Goal: Transaction & Acquisition: Purchase product/service

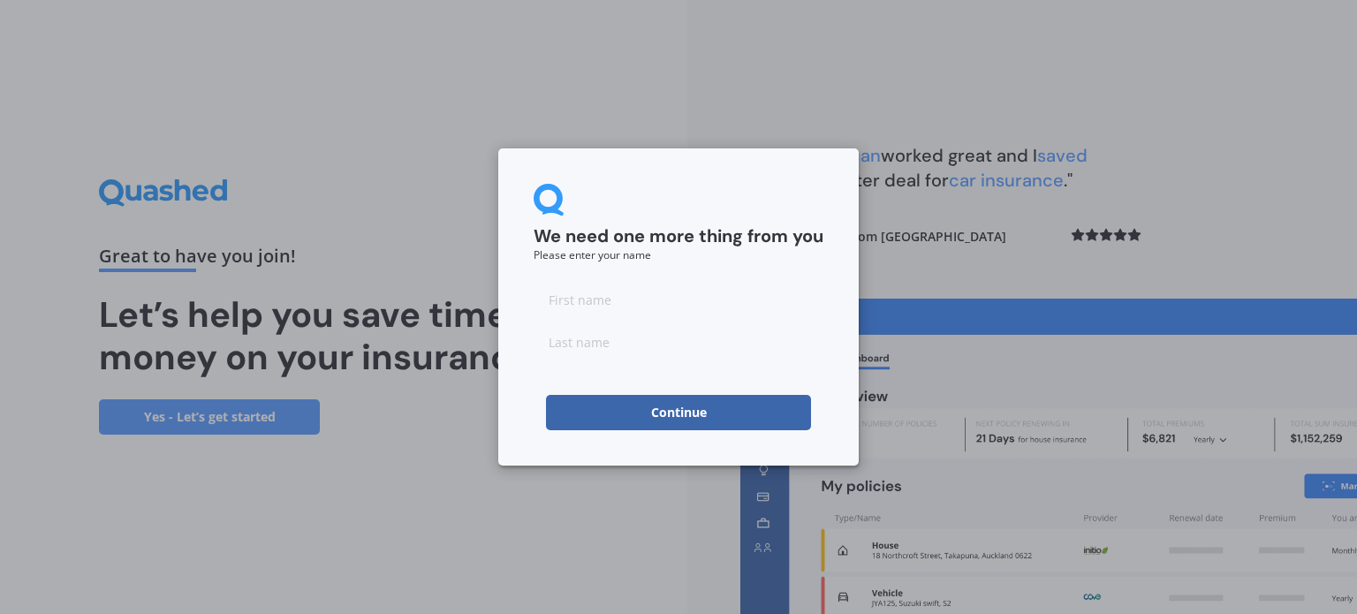
click at [598, 297] on input at bounding box center [679, 299] width 290 height 35
type input "[PERSON_NAME]"
click at [678, 409] on button "Continue" at bounding box center [678, 412] width 265 height 35
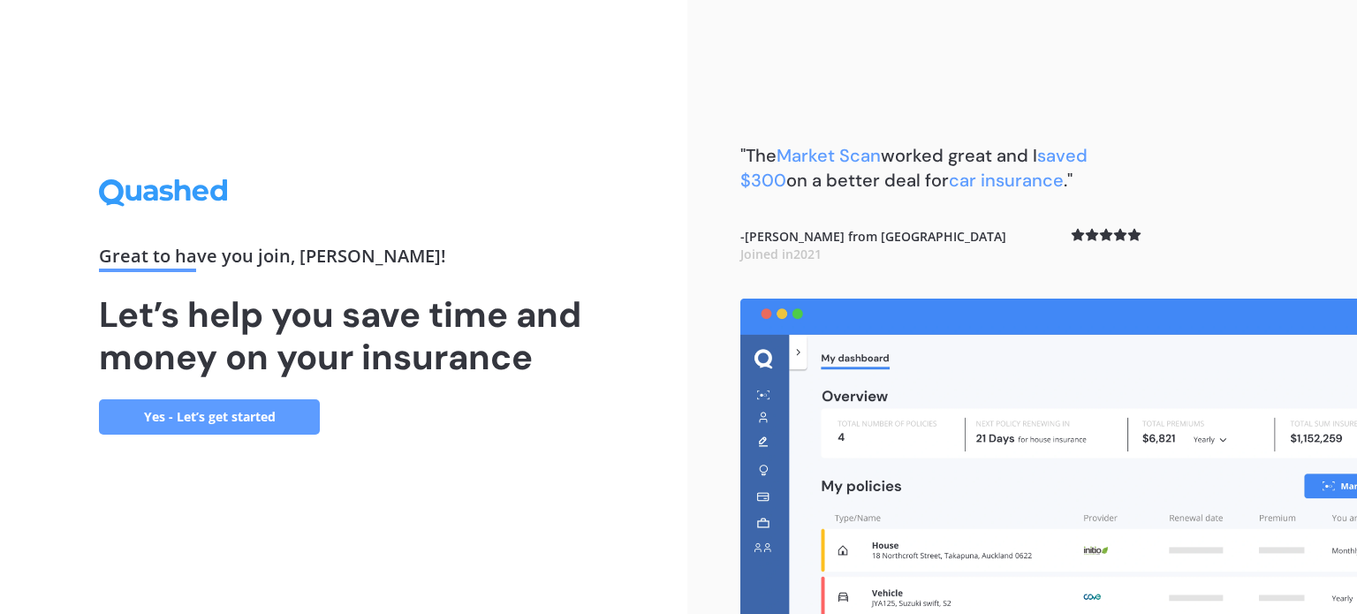
click at [173, 416] on link "Yes - Let’s get started" at bounding box center [209, 416] width 221 height 35
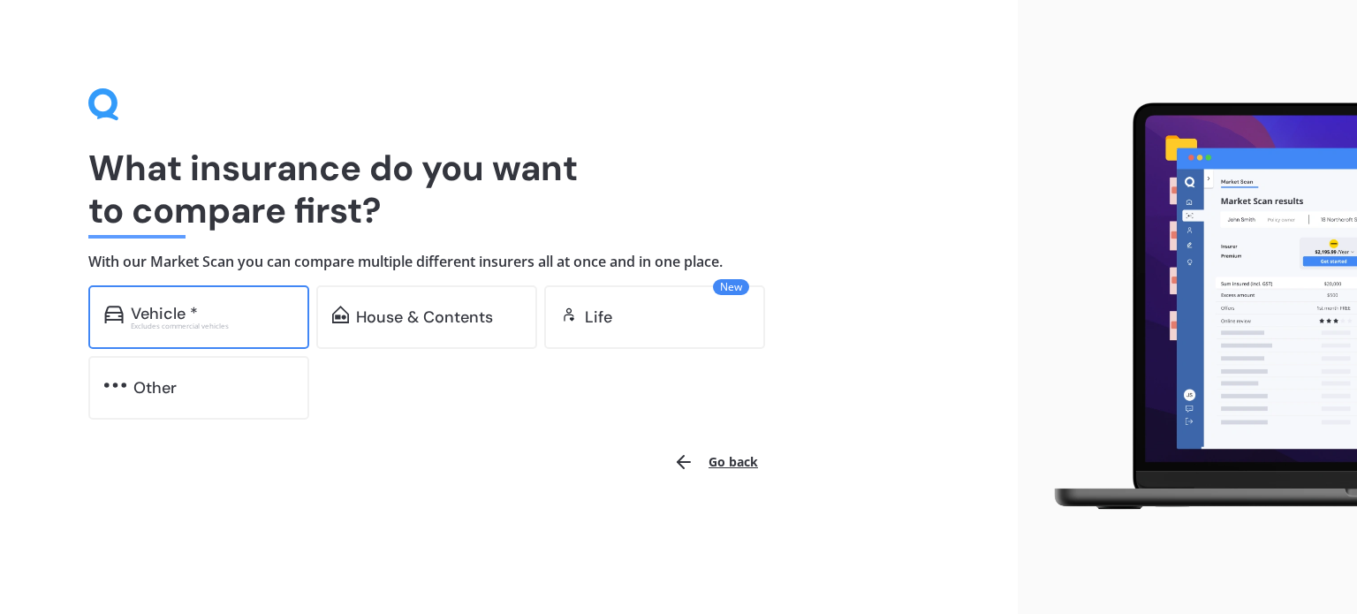
click at [172, 314] on div "Vehicle *" at bounding box center [164, 314] width 67 height 18
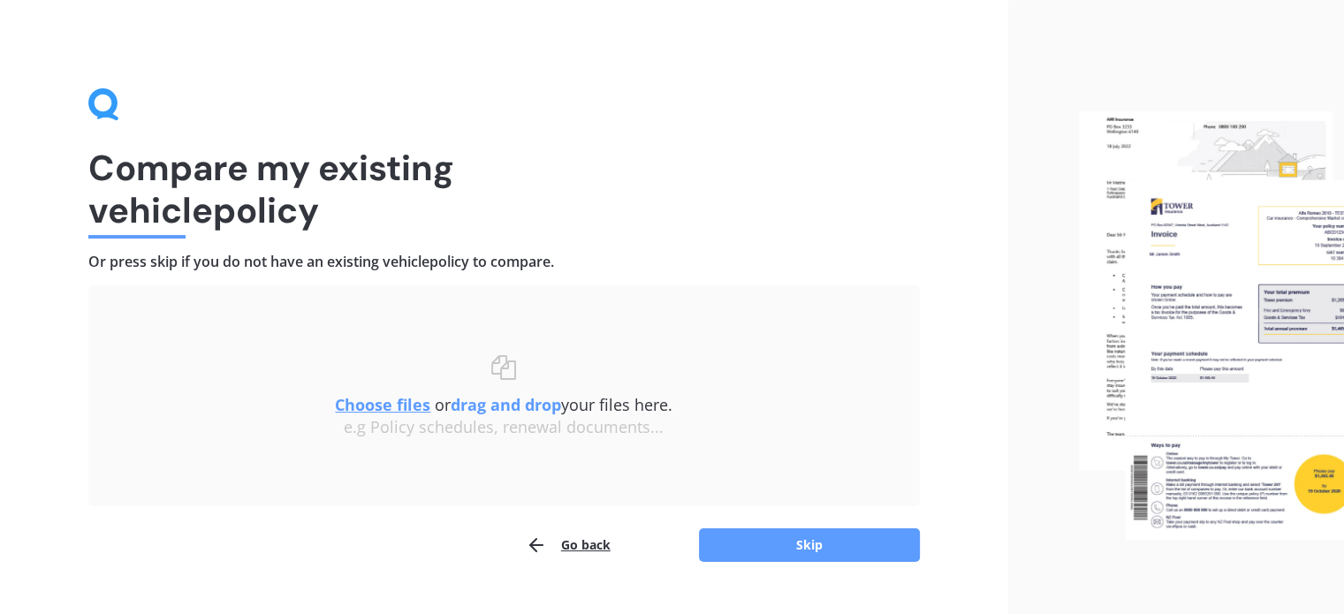
click at [368, 405] on u "Choose files" at bounding box center [382, 404] width 95 height 21
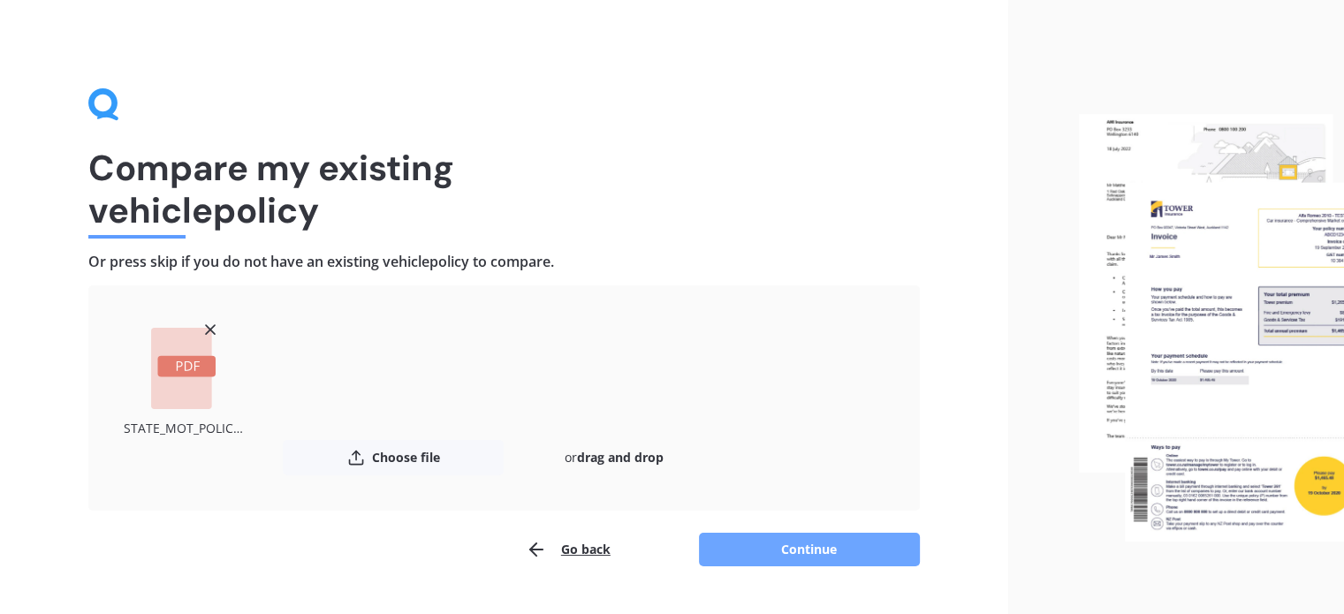
click at [810, 548] on button "Continue" at bounding box center [809, 550] width 221 height 34
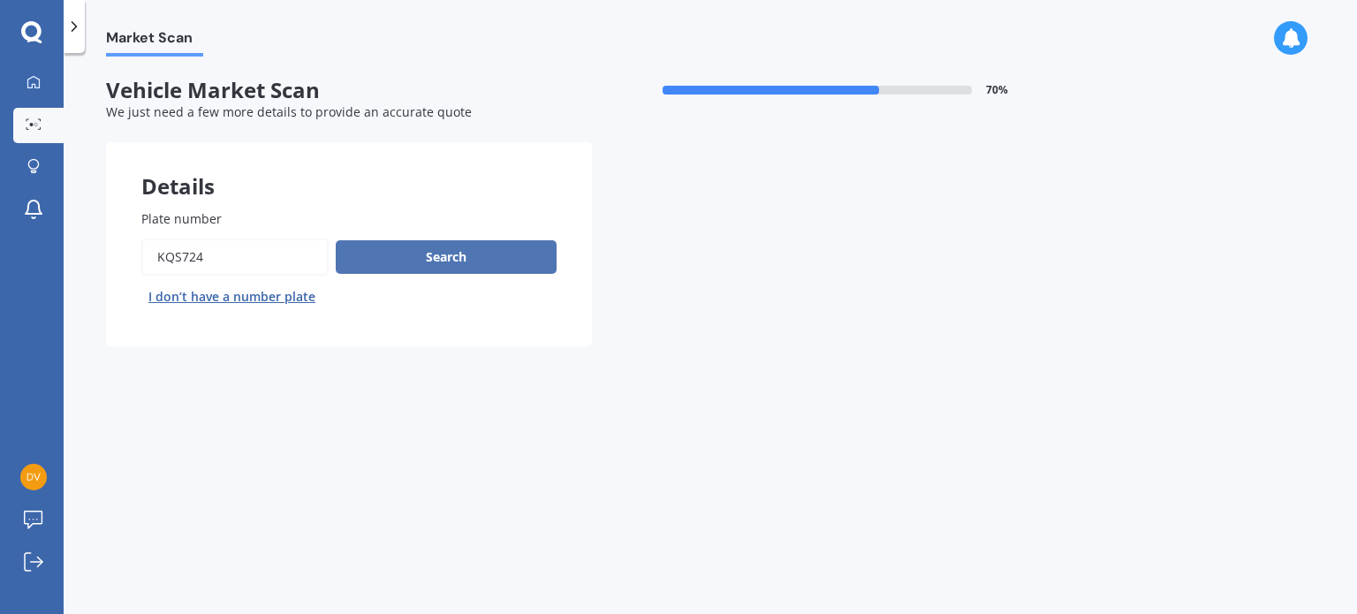
click at [446, 255] on button "Search" at bounding box center [446, 257] width 221 height 34
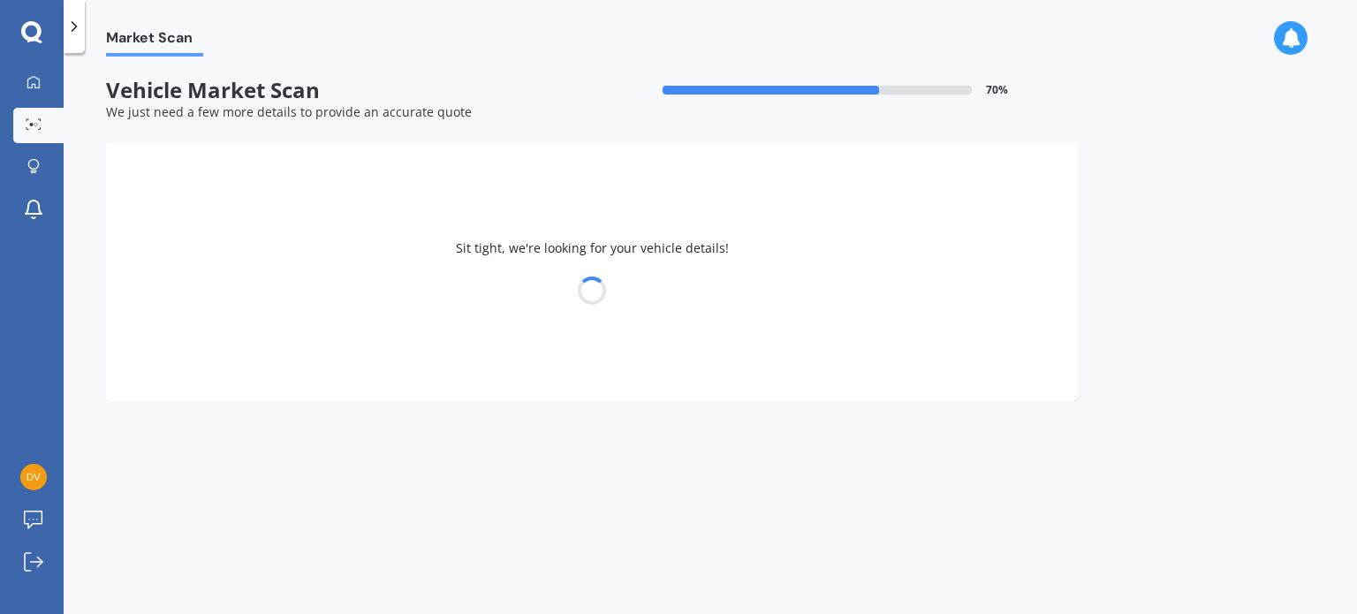
select select "HOLDEN"
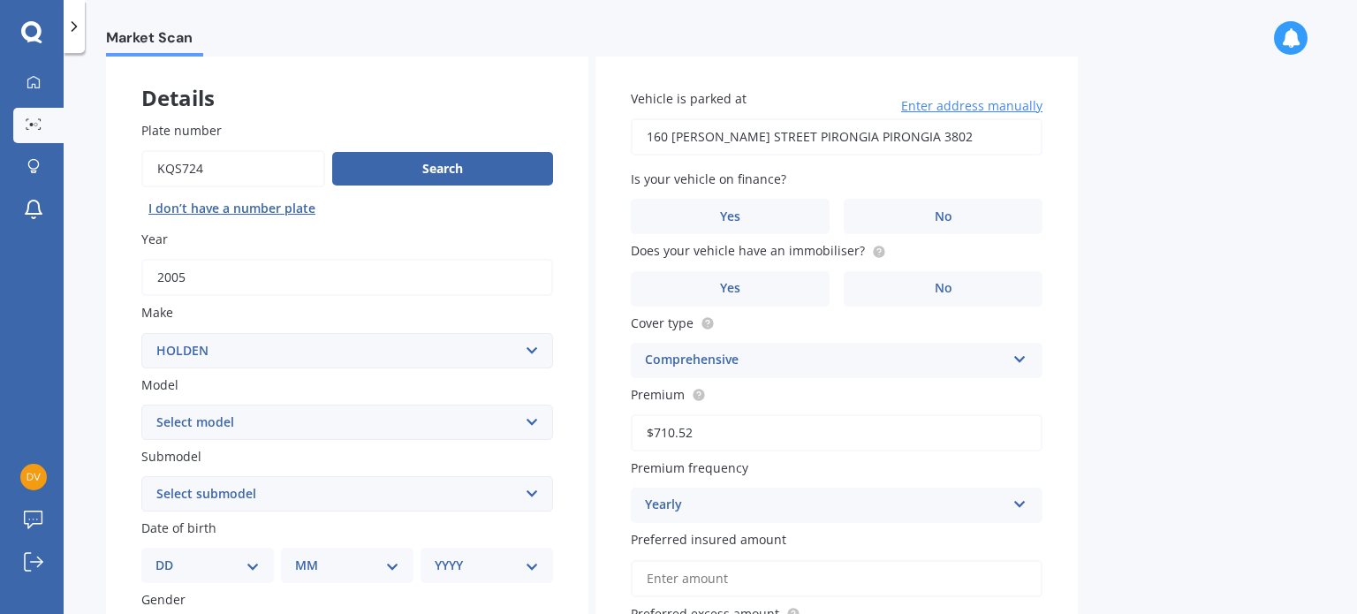
scroll to position [177, 0]
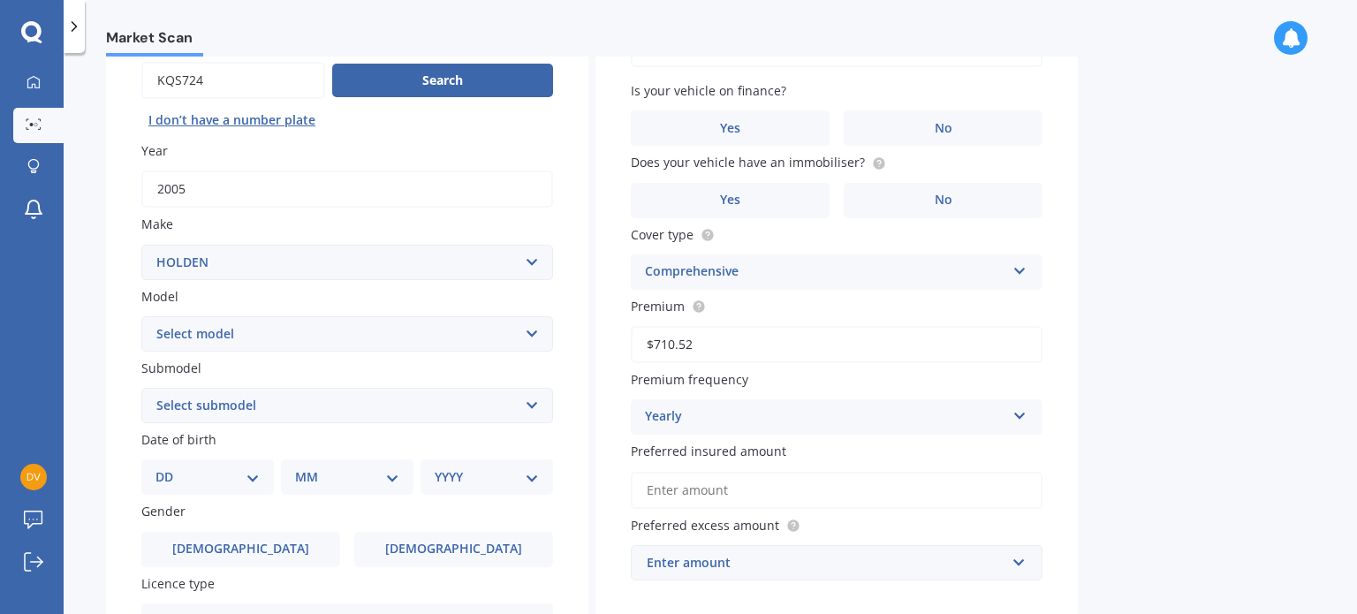
click at [528, 333] on select "Select model Acadia Adventra Apollo Astra Barina Belmont Berlina [GEOGRAPHIC_DA…" at bounding box center [347, 333] width 412 height 35
select select "COMMODORE"
click at [141, 316] on select "Select model Acadia Adventra Apollo Astra Barina Belmont Berlina [GEOGRAPHIC_DA…" at bounding box center [347, 333] width 412 height 35
click at [534, 404] on select "Select submodel 4 Cyl 2.0 Litre 50th Anniversary V6 6 Cyl 3.8 Litre Acclaim V6 …" at bounding box center [347, 405] width 412 height 35
select select "UTILITY V6"
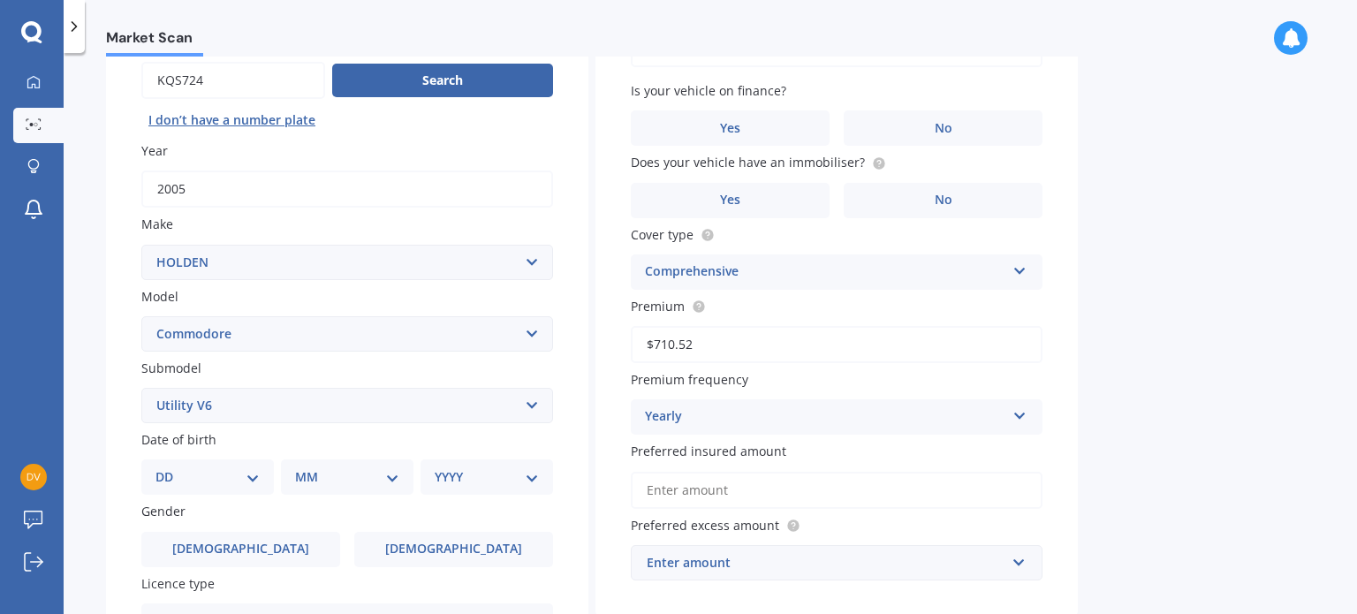
click at [141, 388] on select "Select submodel 4 Cyl 2.0 Litre 50th Anniversary V6 6 Cyl 3.8 Litre Acclaim V6 …" at bounding box center [347, 405] width 412 height 35
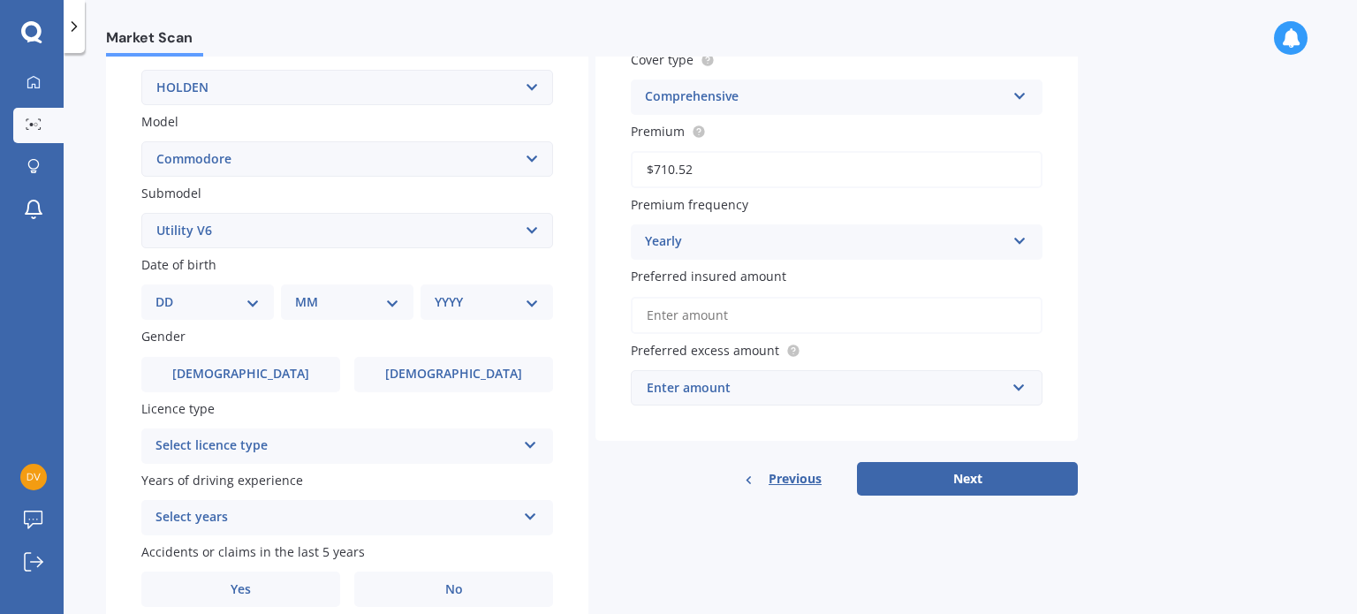
scroll to position [354, 0]
click at [250, 300] on select "DD 01 02 03 04 05 06 07 08 09 10 11 12 13 14 15 16 17 18 19 20 21 22 23 24 25 2…" at bounding box center [208, 300] width 104 height 19
select select "06"
click at [170, 291] on select "DD 01 02 03 04 05 06 07 08 09 10 11 12 13 14 15 16 17 18 19 20 21 22 23 24 25 2…" at bounding box center [208, 300] width 104 height 19
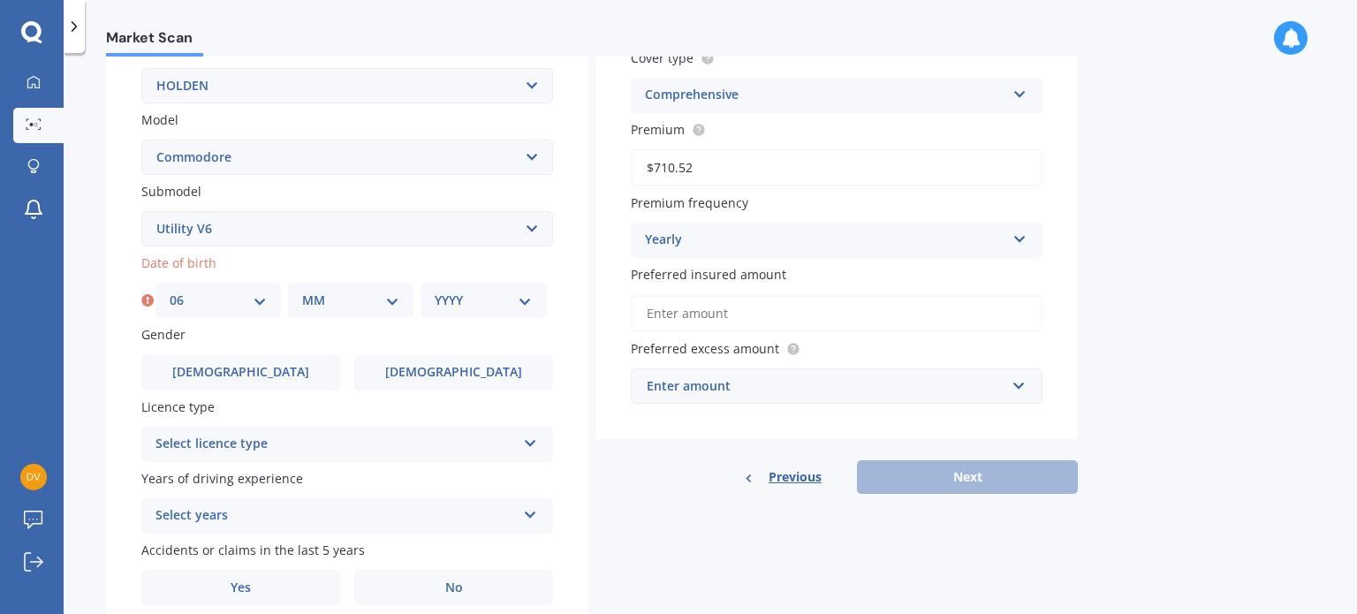
click at [392, 302] on select "MM 01 02 03 04 05 06 07 08 09 10 11 12" at bounding box center [350, 300] width 97 height 19
select select "02"
click at [302, 291] on select "MM 01 02 03 04 05 06 07 08 09 10 11 12" at bounding box center [350, 300] width 97 height 19
click at [527, 300] on select "YYYY 2025 2024 2023 2022 2021 2020 2019 2018 2017 2016 2015 2014 2013 2012 2011…" at bounding box center [483, 300] width 97 height 19
select select "1968"
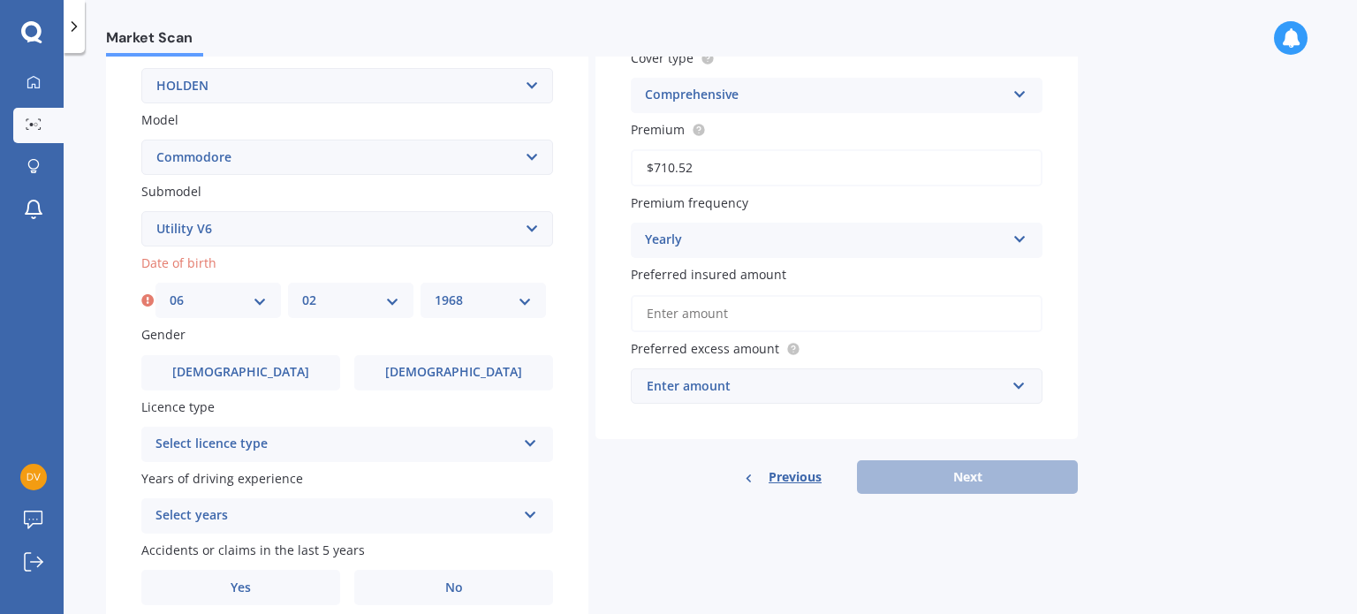
click at [435, 291] on select "YYYY 2025 2024 2023 2022 2021 2020 2019 2018 2017 2016 2015 2014 2013 2012 2011…" at bounding box center [483, 300] width 97 height 19
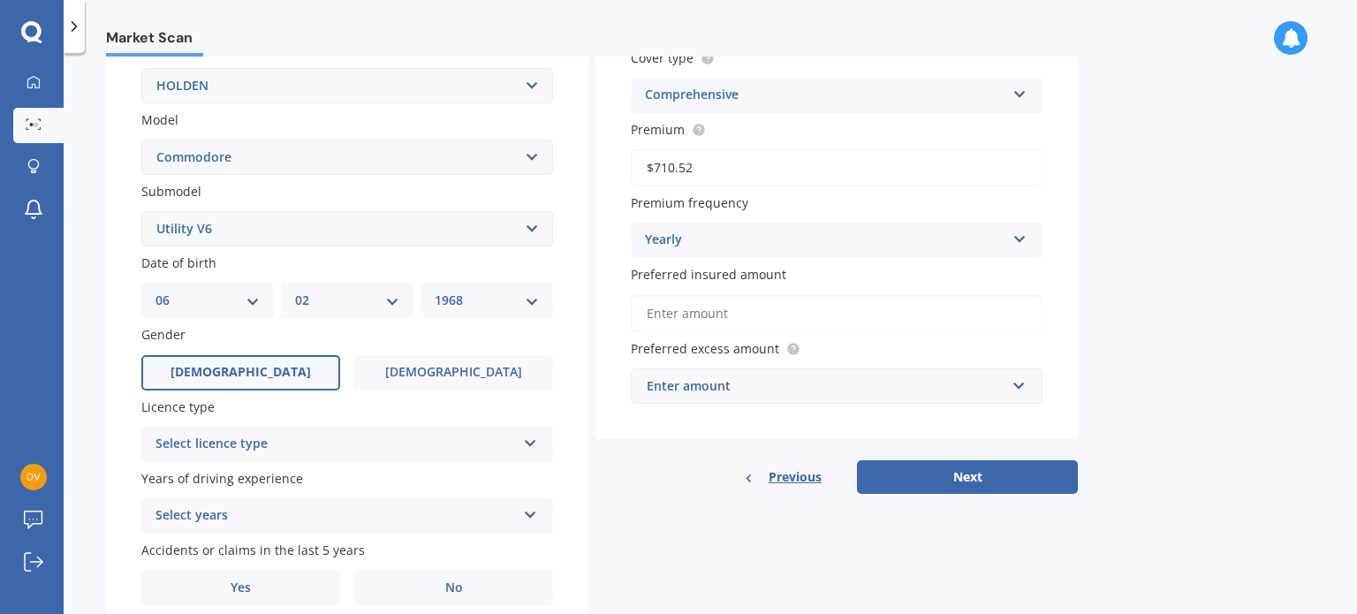
click at [224, 366] on label "[DEMOGRAPHIC_DATA]" at bounding box center [240, 372] width 199 height 35
click at [0, 0] on input "[DEMOGRAPHIC_DATA]" at bounding box center [0, 0] width 0 height 0
click at [527, 439] on icon at bounding box center [530, 440] width 15 height 12
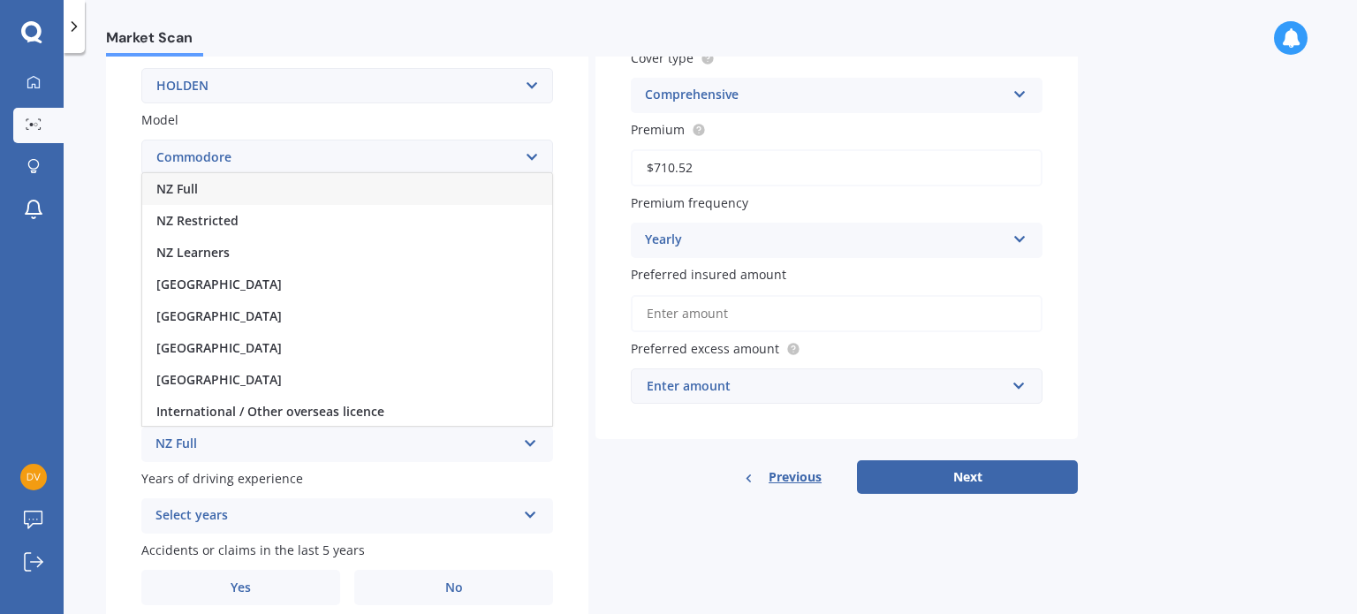
click at [380, 185] on div "NZ Full" at bounding box center [347, 189] width 410 height 32
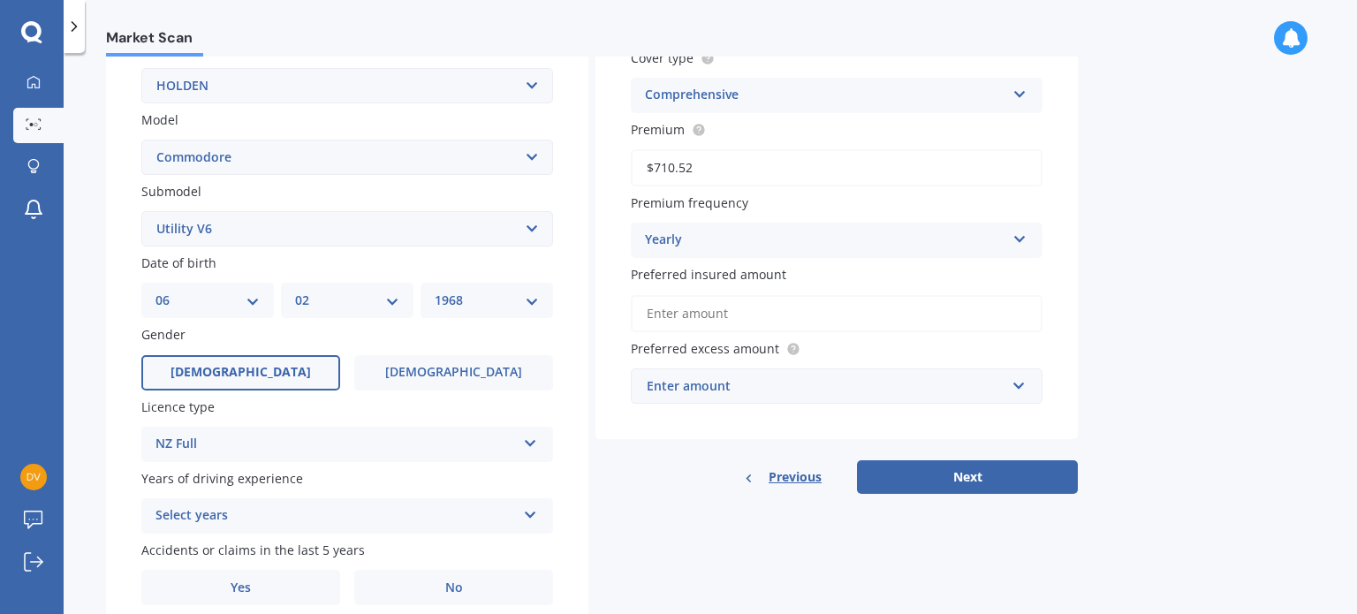
scroll to position [426, 0]
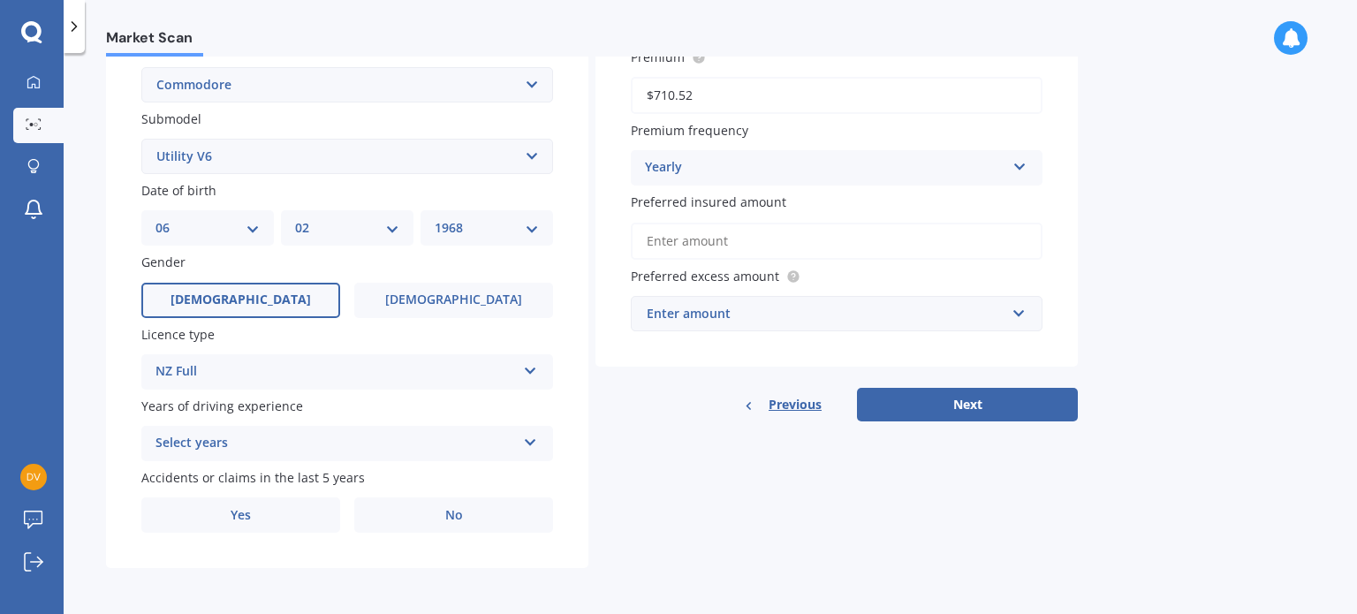
click at [531, 441] on icon at bounding box center [530, 439] width 15 height 12
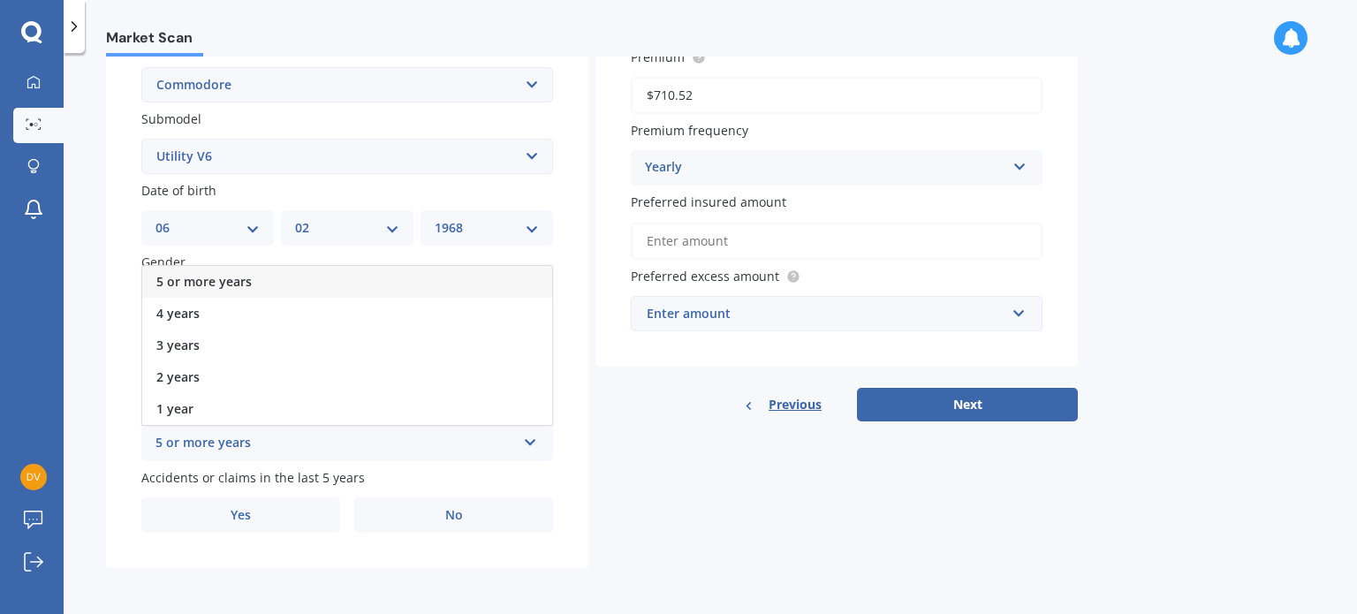
click at [270, 280] on div "5 or more years" at bounding box center [347, 282] width 410 height 32
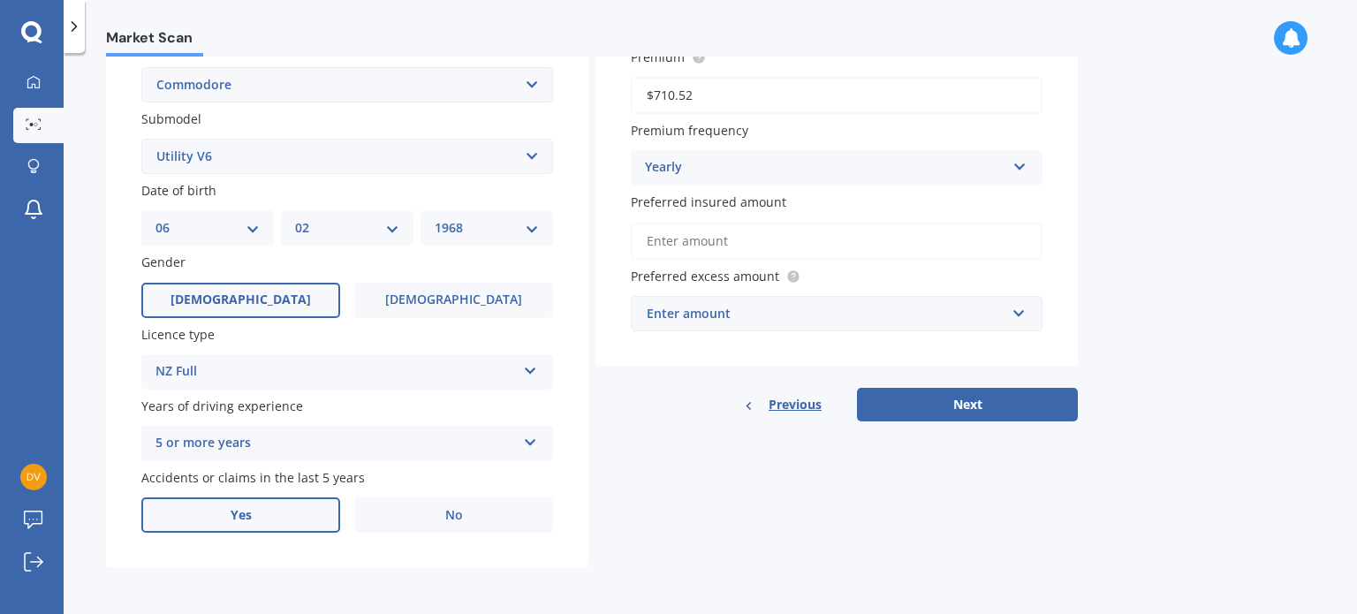
click at [262, 514] on label "Yes" at bounding box center [240, 515] width 199 height 35
click at [0, 0] on input "Yes" at bounding box center [0, 0] width 0 height 0
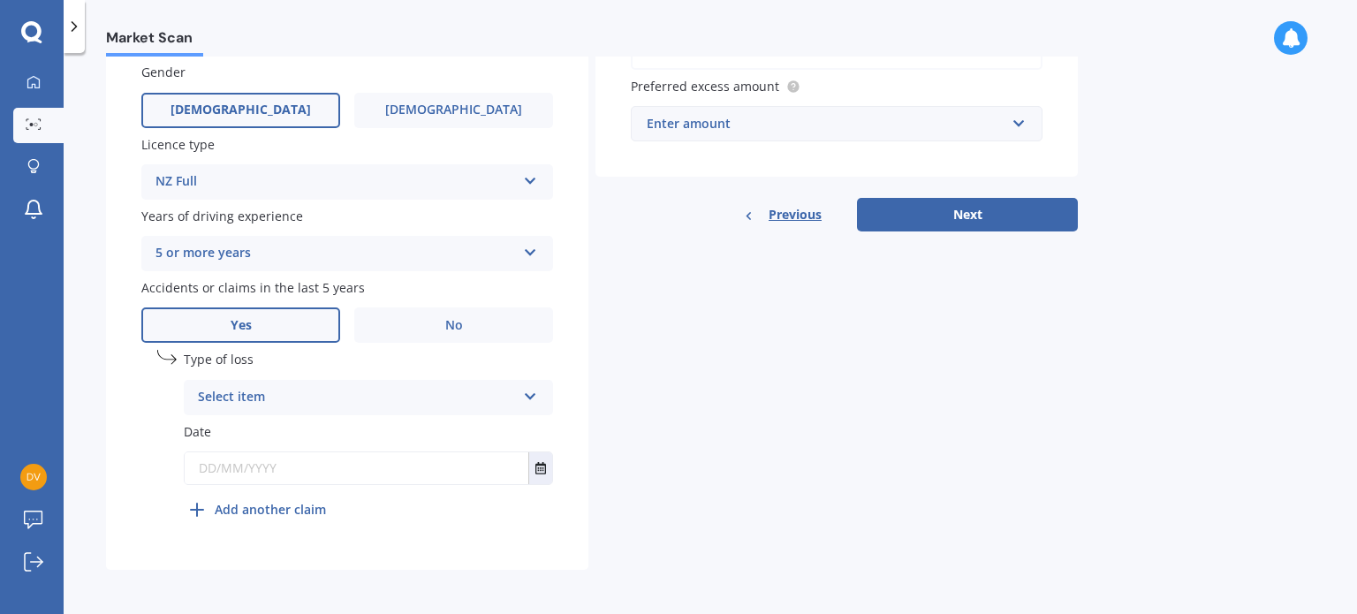
scroll to position [618, 0]
click at [525, 394] on icon at bounding box center [530, 391] width 15 height 12
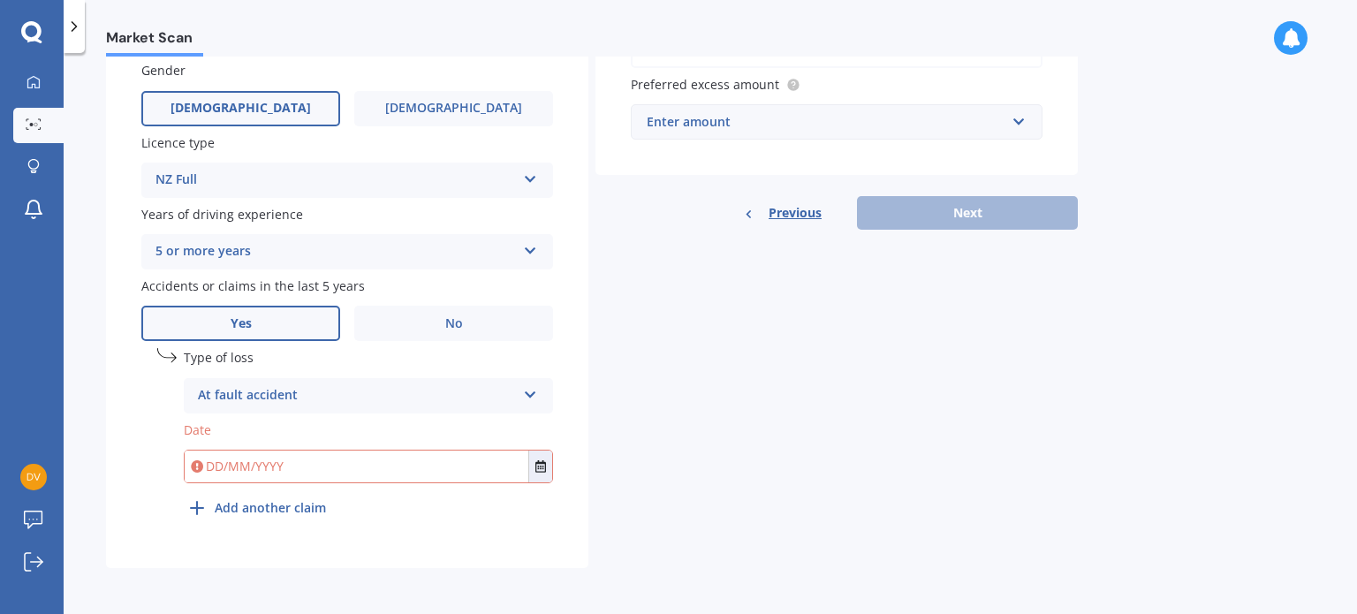
click at [559, 519] on div "Plate number Search I don’t have a number plate Year [DATE] Make Select make AC…" at bounding box center [347, 62] width 483 height 1012
click at [531, 393] on icon at bounding box center [530, 391] width 15 height 12
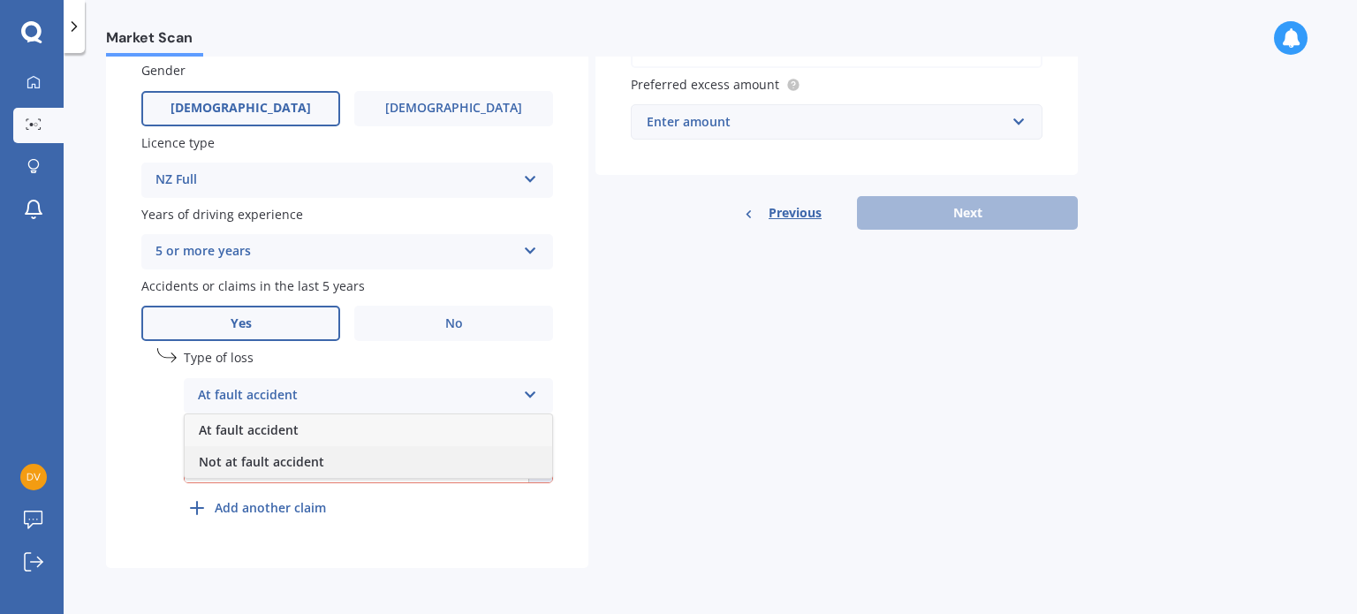
click at [293, 462] on span "Not at fault accident" at bounding box center [261, 461] width 125 height 17
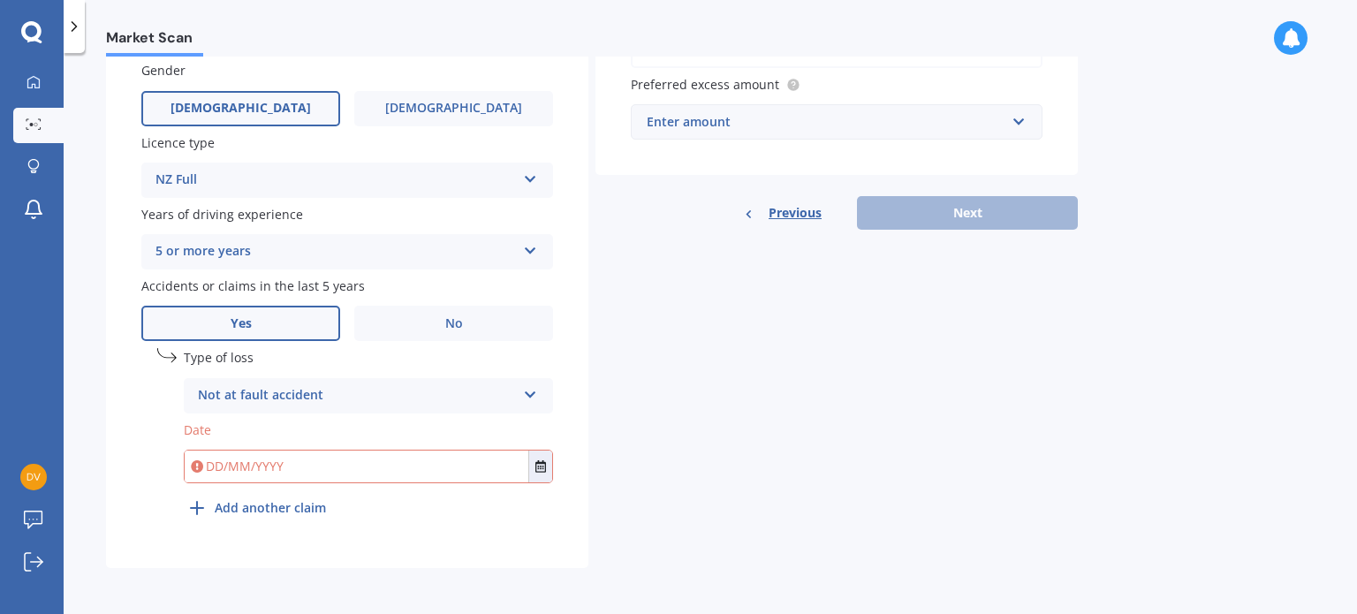
click at [255, 466] on input "text" at bounding box center [357, 467] width 344 height 32
type input "[DATE]"
click at [698, 121] on div "Enter amount" at bounding box center [826, 121] width 359 height 19
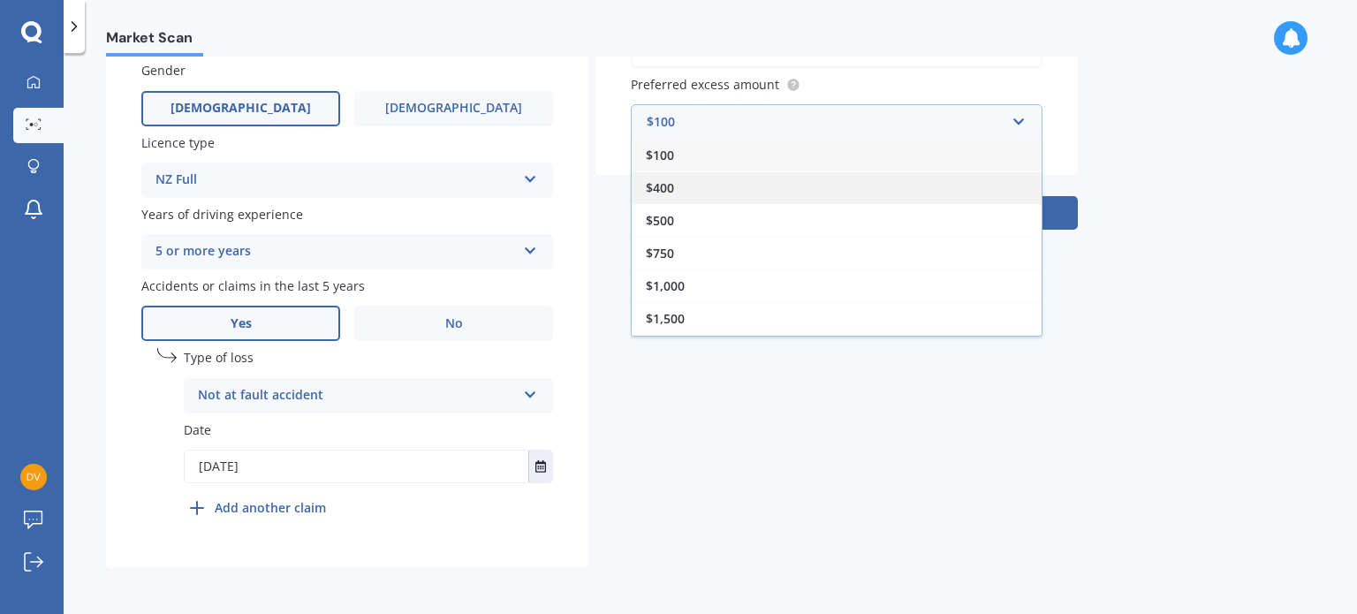
click at [668, 185] on span "$400" at bounding box center [660, 187] width 28 height 17
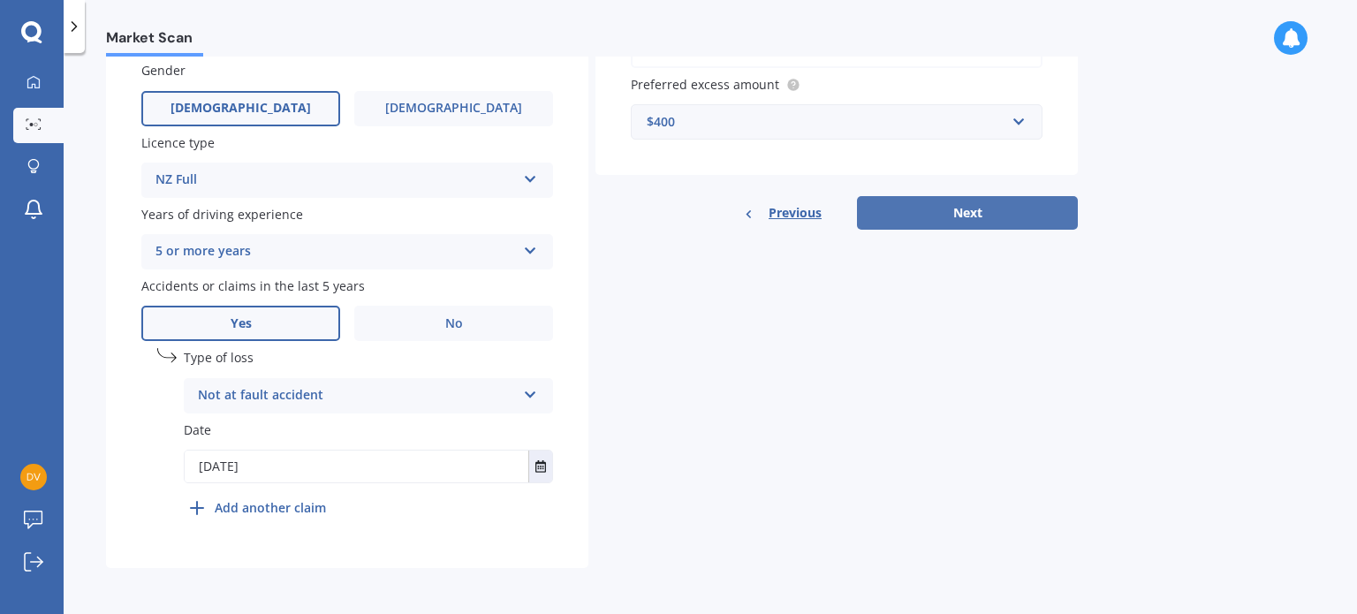
click at [967, 214] on button "Next" at bounding box center [967, 213] width 221 height 34
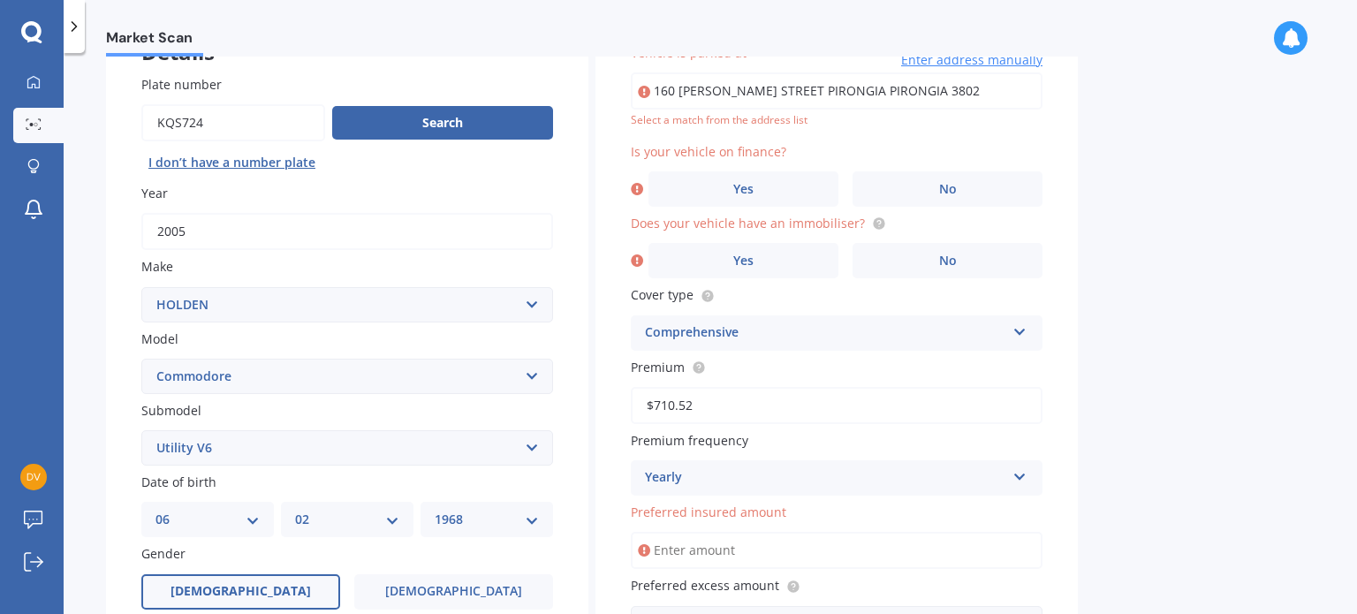
scroll to position [120, 0]
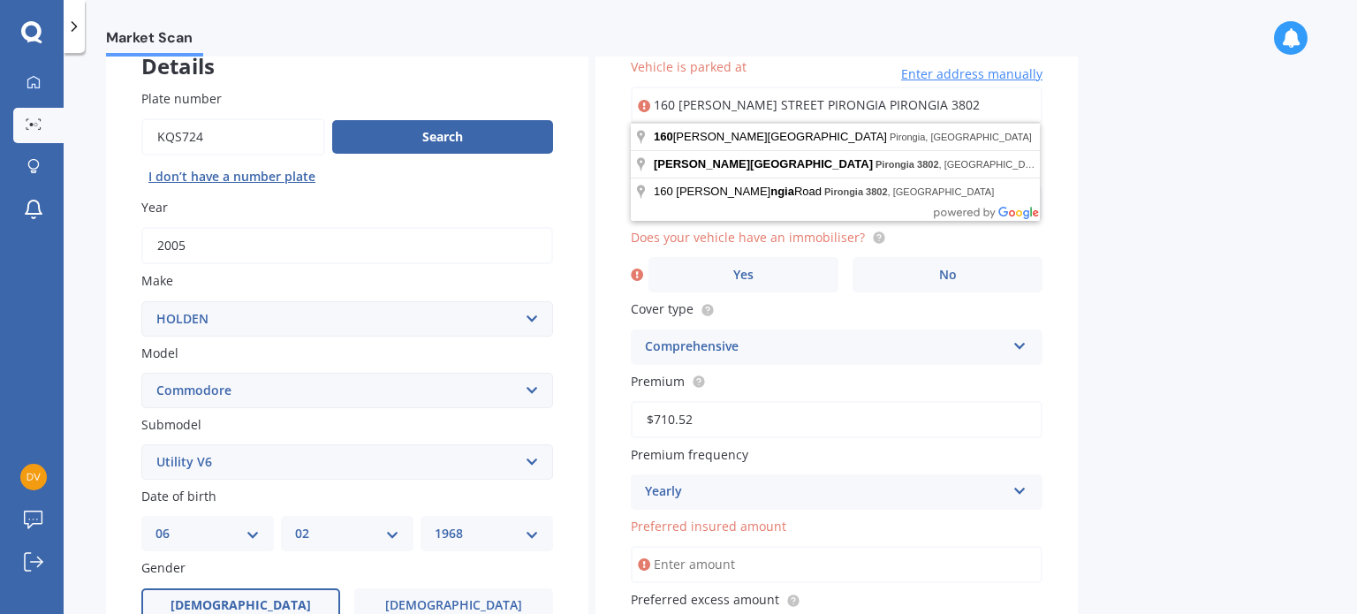
click at [942, 104] on input "160 [PERSON_NAME] STREET PIRONGIA PIRONGIA 3802" at bounding box center [837, 105] width 412 height 37
click at [746, 268] on span "Yes" at bounding box center [744, 275] width 21 height 15
click at [0, 0] on input "Yes" at bounding box center [0, 0] width 0 height 0
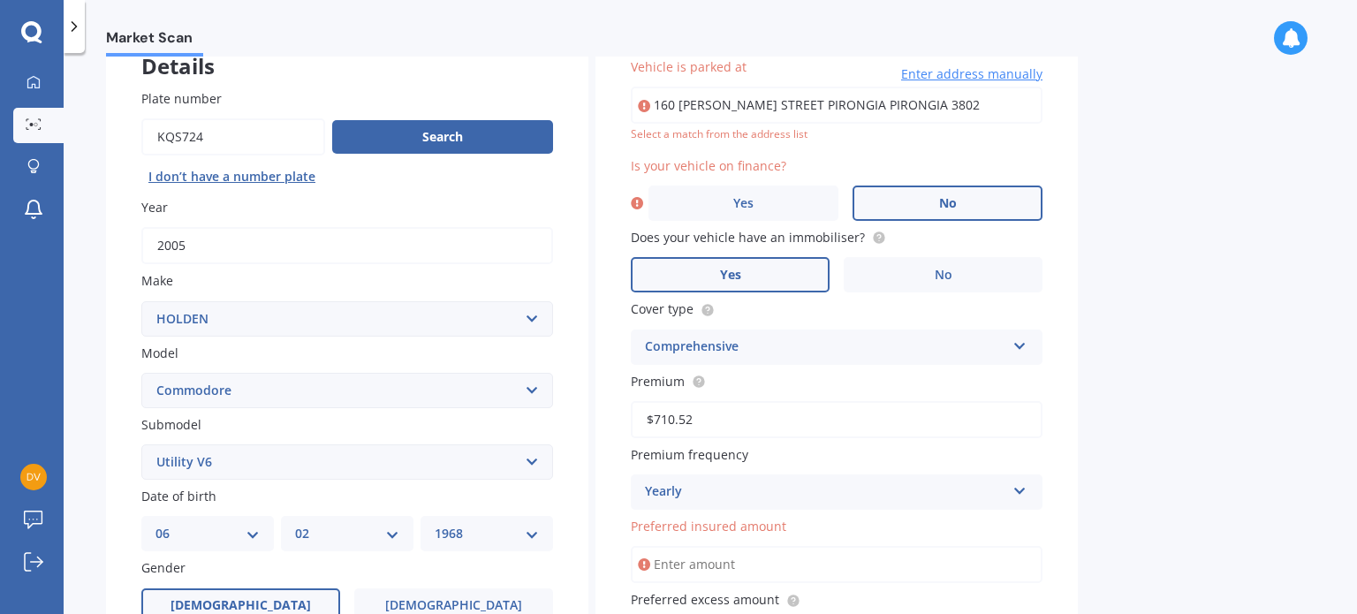
click at [944, 199] on span "No" at bounding box center [948, 203] width 18 height 15
click at [0, 0] on input "No" at bounding box center [0, 0] width 0 height 0
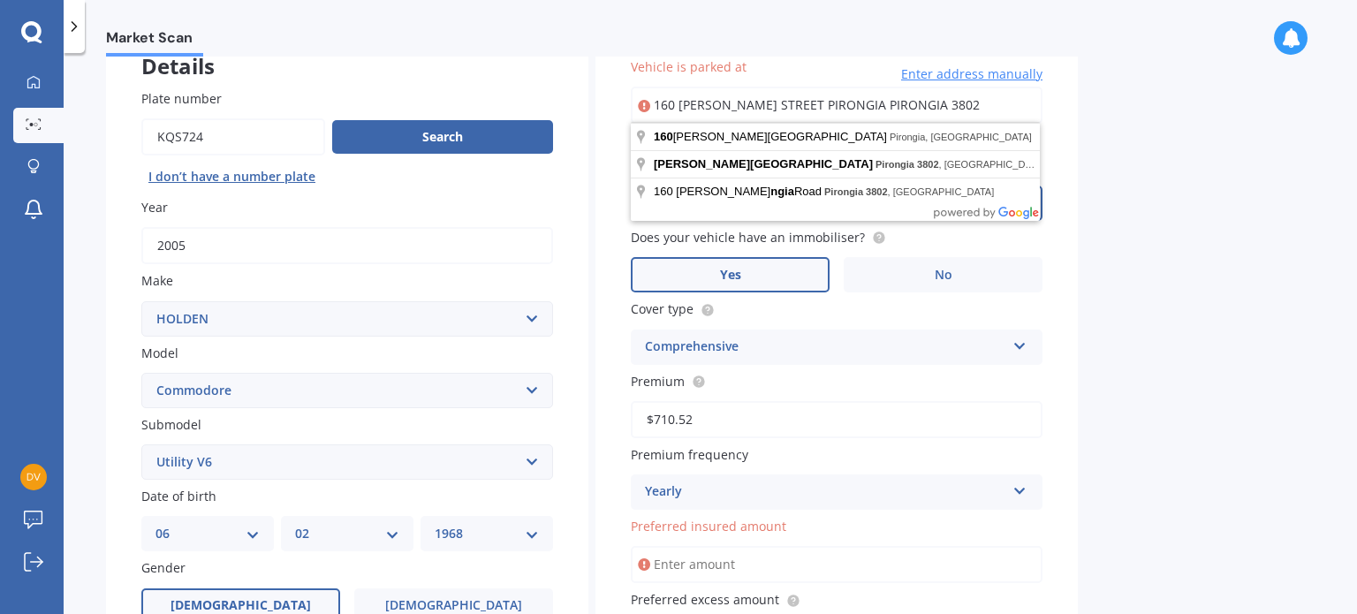
click at [942, 106] on input "160 [PERSON_NAME] STREET PIRONGIA PIRONGIA 3802" at bounding box center [837, 105] width 412 height 37
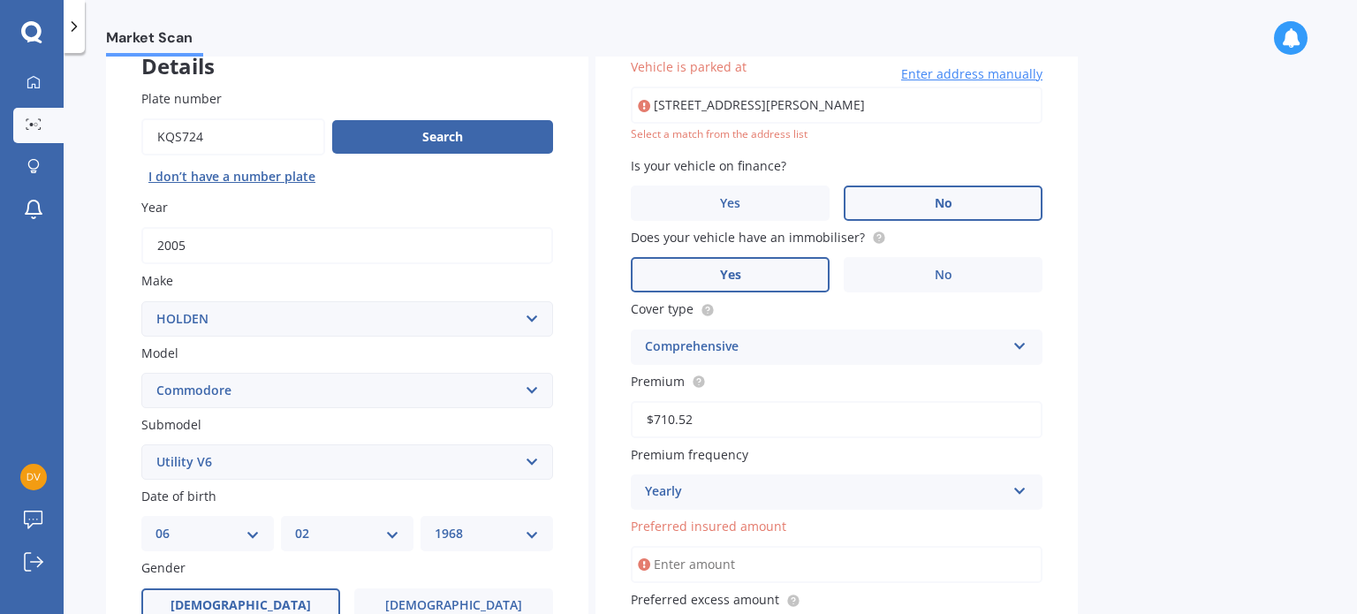
type input "[STREET_ADDRESS][PERSON_NAME]"
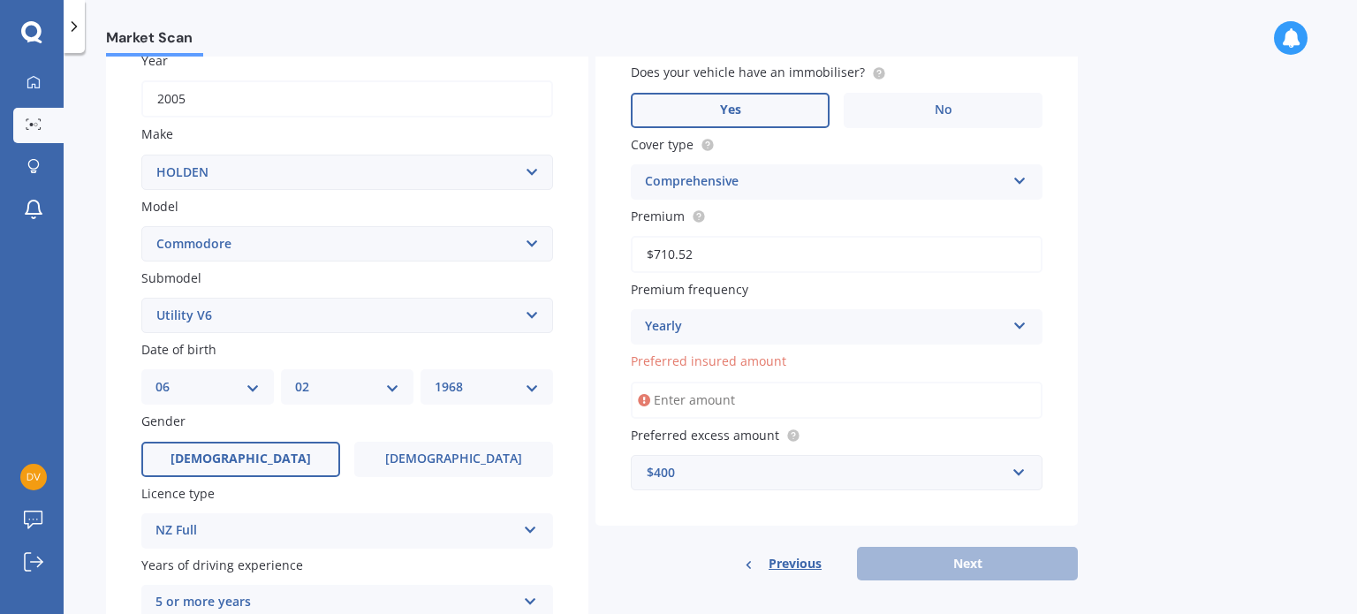
scroll to position [297, 0]
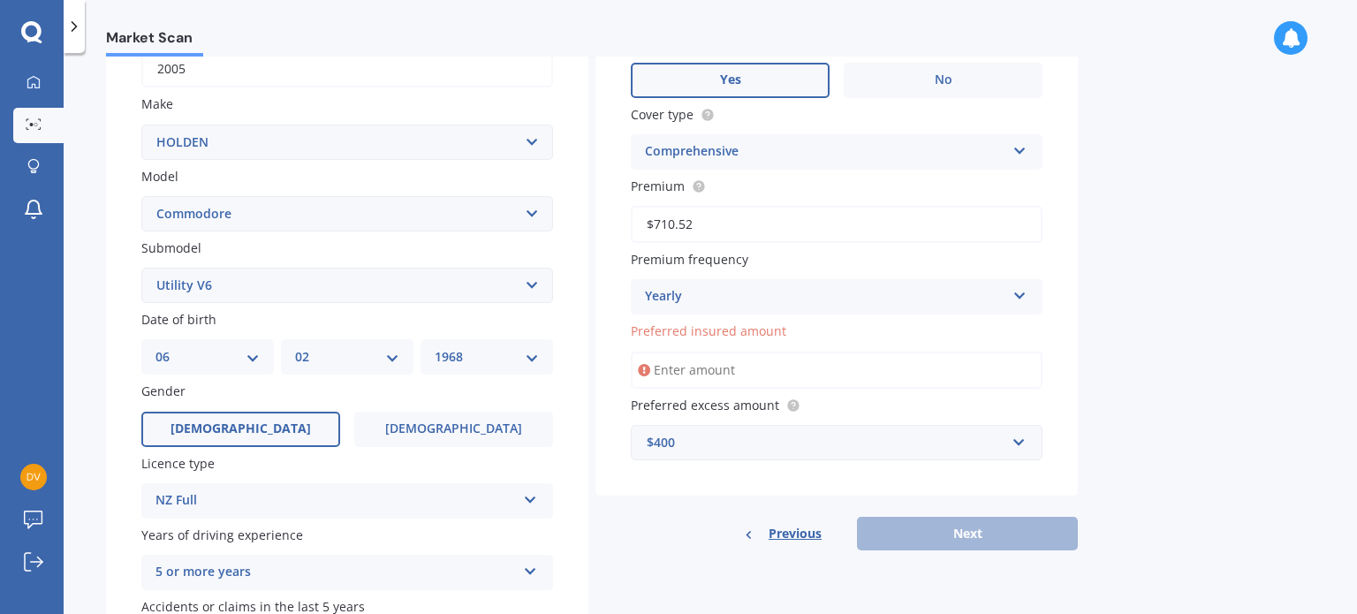
click at [686, 369] on input "Preferred insured amount" at bounding box center [837, 370] width 412 height 37
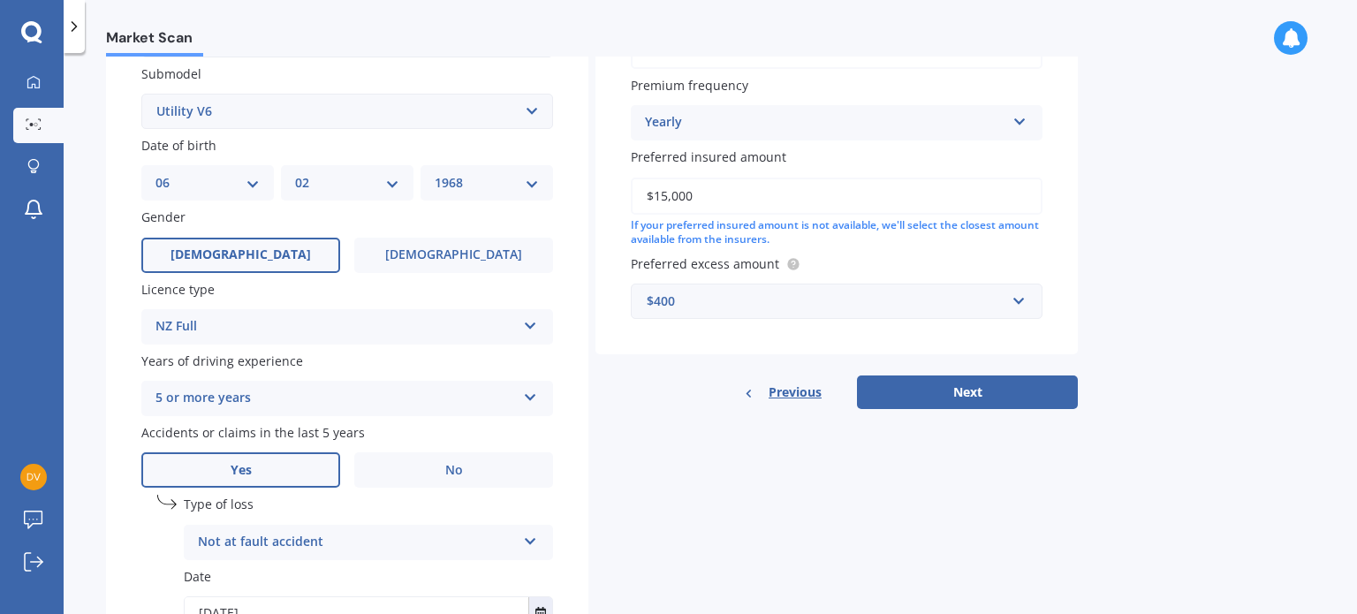
scroll to position [474, 0]
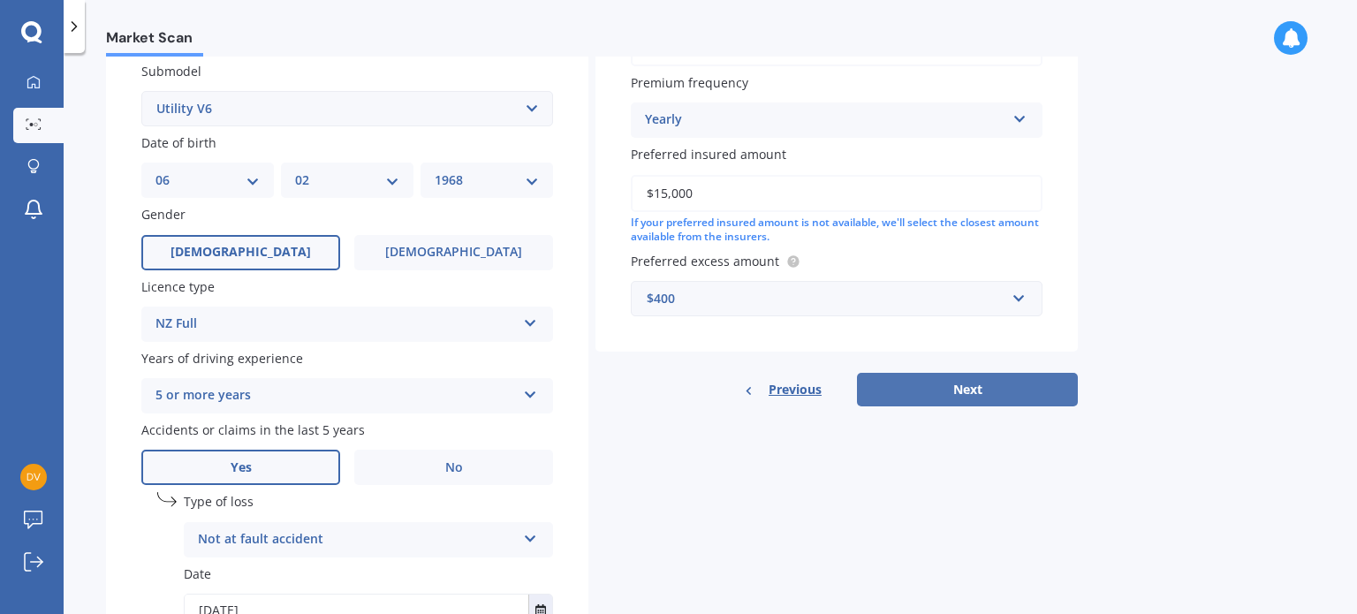
type input "$15,000"
click at [977, 384] on button "Next" at bounding box center [967, 390] width 221 height 34
select select "06"
select select "02"
select select "1968"
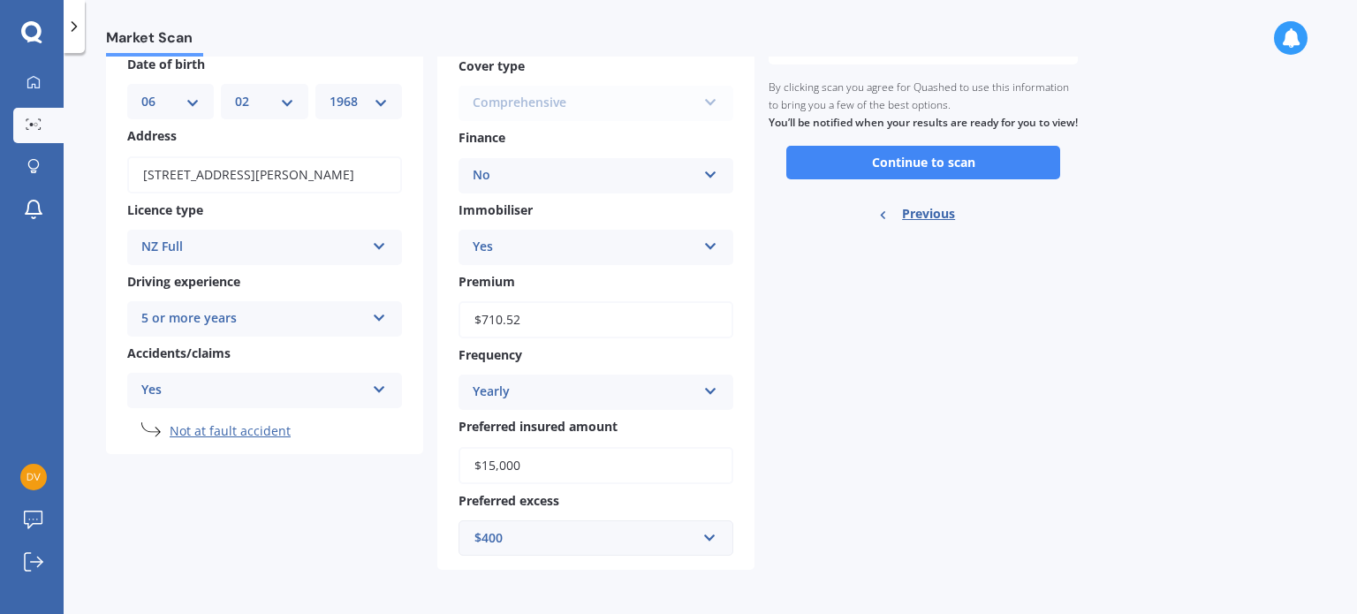
scroll to position [85, 0]
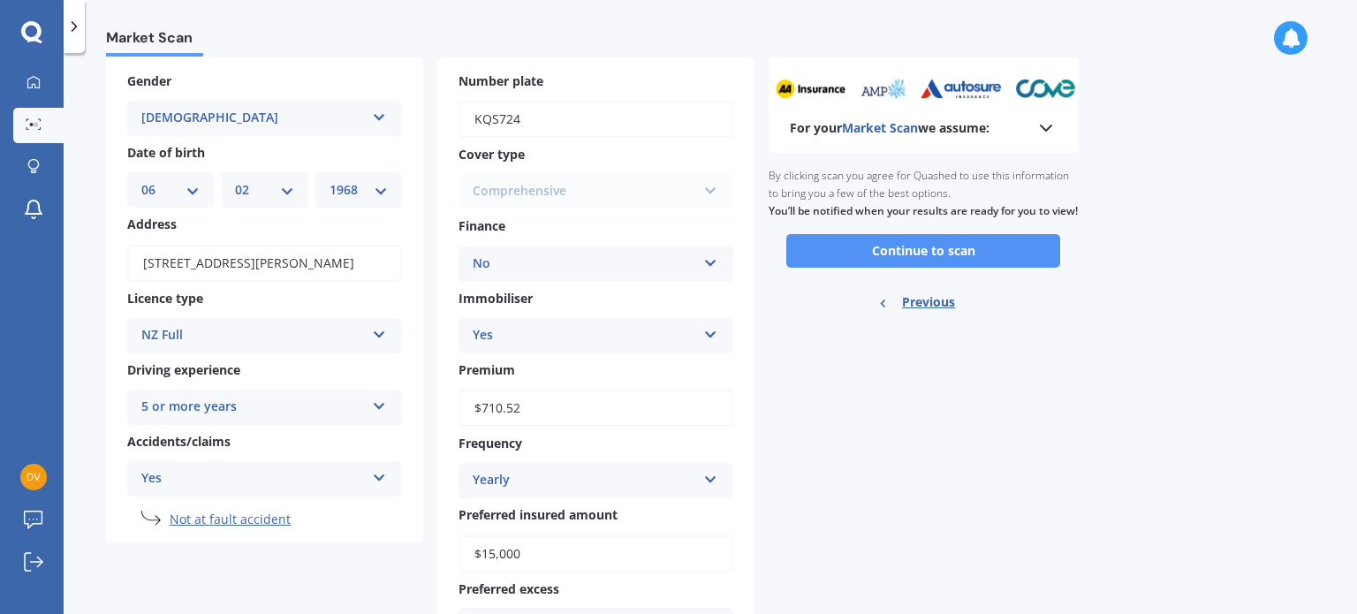
click at [925, 265] on button "Continue to scan" at bounding box center [924, 251] width 274 height 34
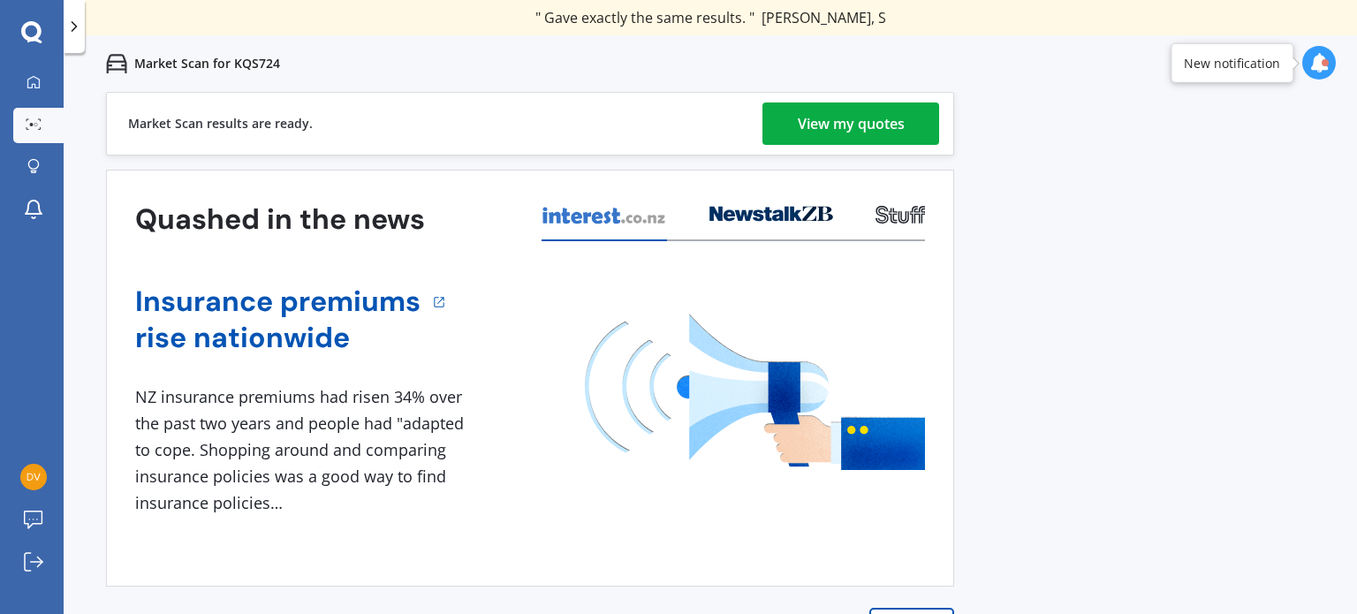
click at [849, 123] on div "View my quotes" at bounding box center [851, 124] width 107 height 42
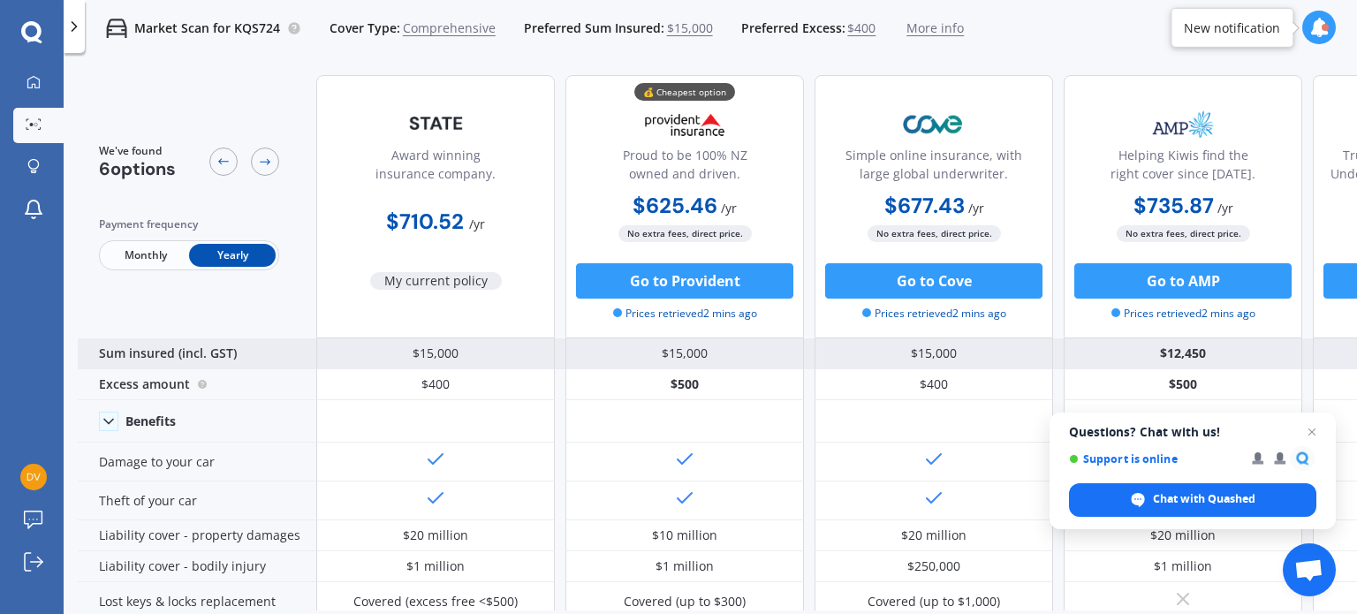
click at [475, 353] on div "$15,000" at bounding box center [435, 353] width 239 height 31
click at [432, 353] on div "$15,000" at bounding box center [435, 353] width 239 height 31
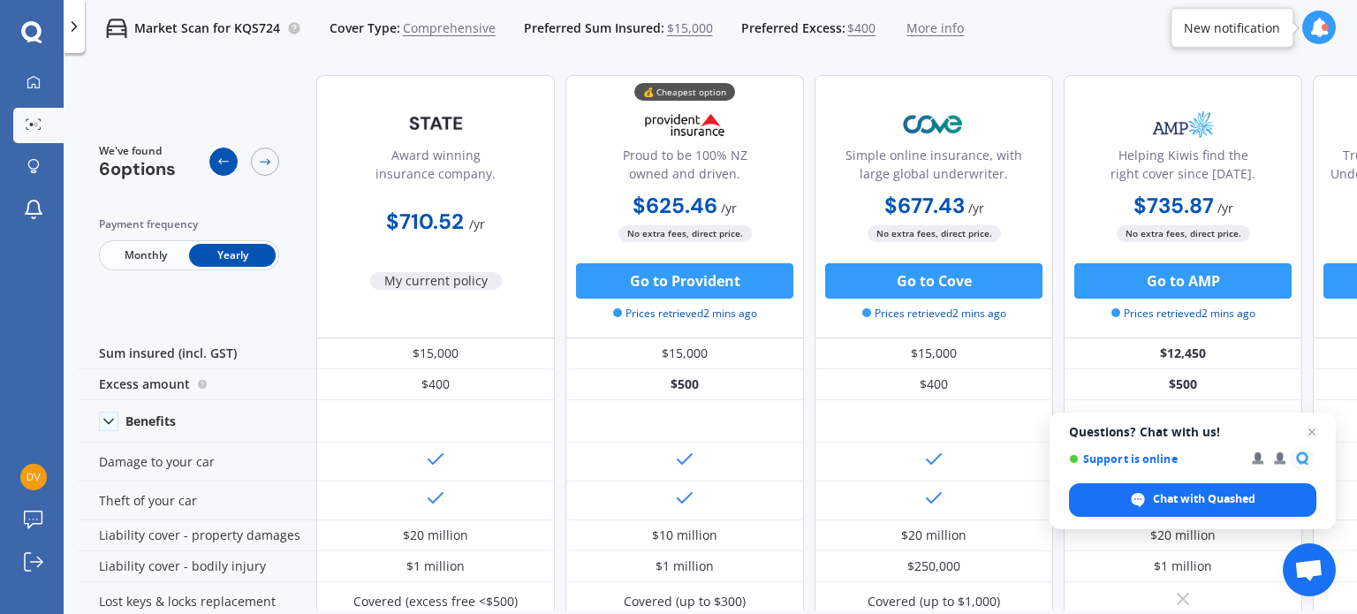
click at [220, 160] on icon at bounding box center [223, 161] width 11 height 6
